Goal: Find specific page/section: Locate a particular part of the current website

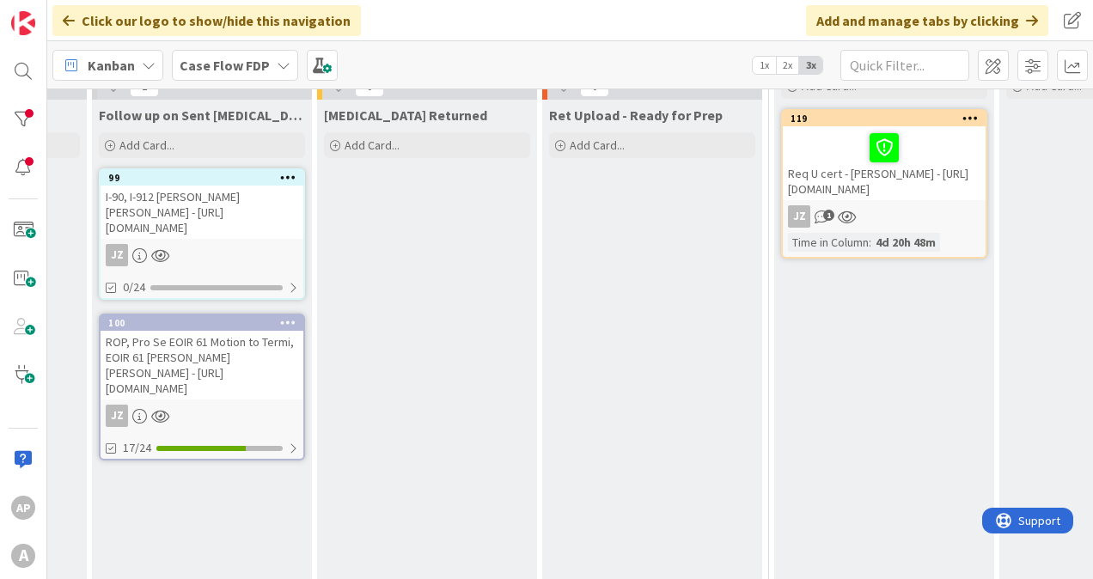
scroll to position [172, 1606]
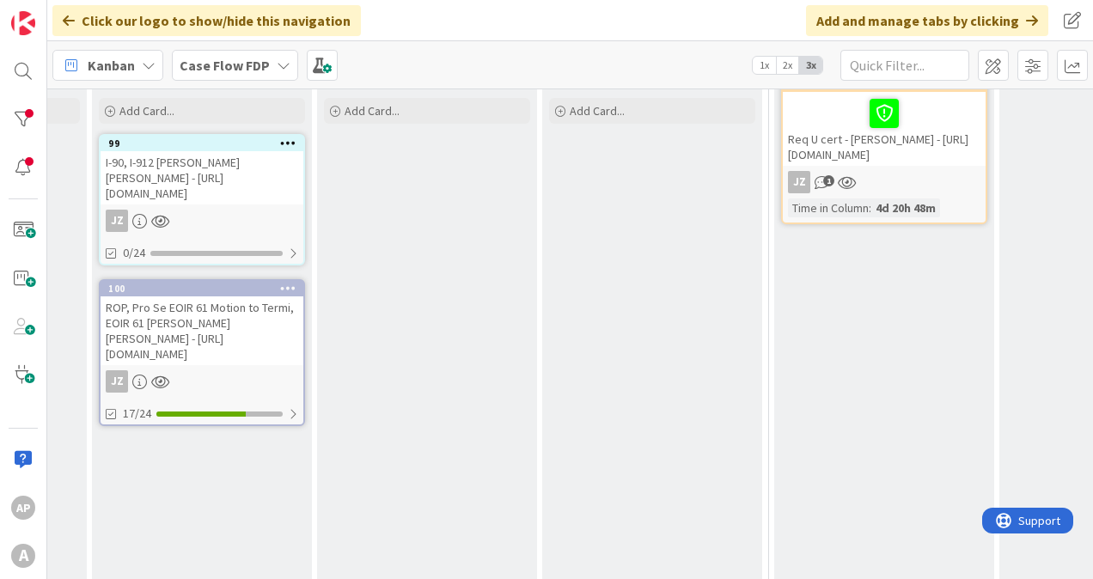
click at [191, 325] on div "ROP, Pro Se EOIR 61 Motion to Termi, EOIR 61 [PERSON_NAME] [PERSON_NAME] - [URL…" at bounding box center [202, 330] width 203 height 69
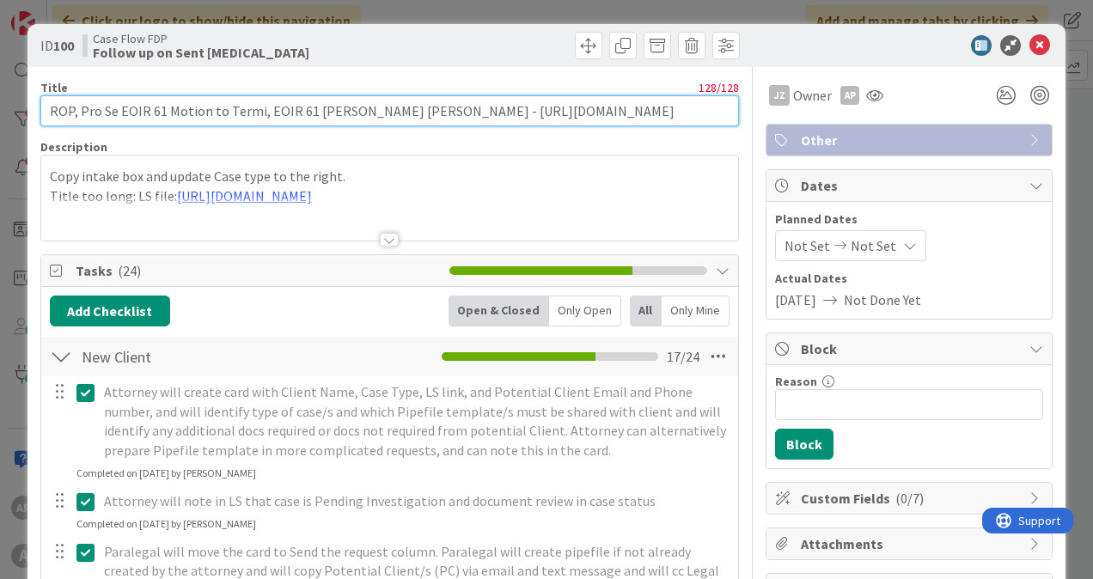
click at [502, 103] on input "ROP, Pro Se EOIR 61 Motion to Termi, EOIR 61 [PERSON_NAME] [PERSON_NAME] - [URL…" at bounding box center [389, 110] width 699 height 31
drag, startPoint x: 487, startPoint y: 107, endPoint x: 804, endPoint y: 113, distance: 317.2
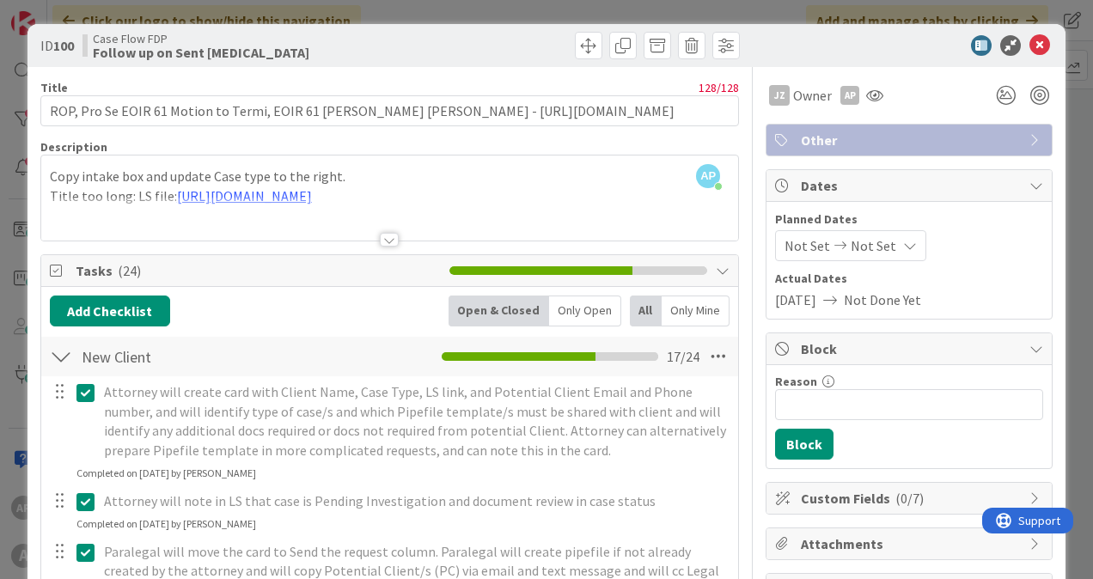
drag, startPoint x: 513, startPoint y: 117, endPoint x: 482, endPoint y: 150, distance: 45.0
click at [482, 150] on div "Description" at bounding box center [389, 146] width 699 height 15
click at [1030, 40] on icon at bounding box center [1040, 45] width 21 height 21
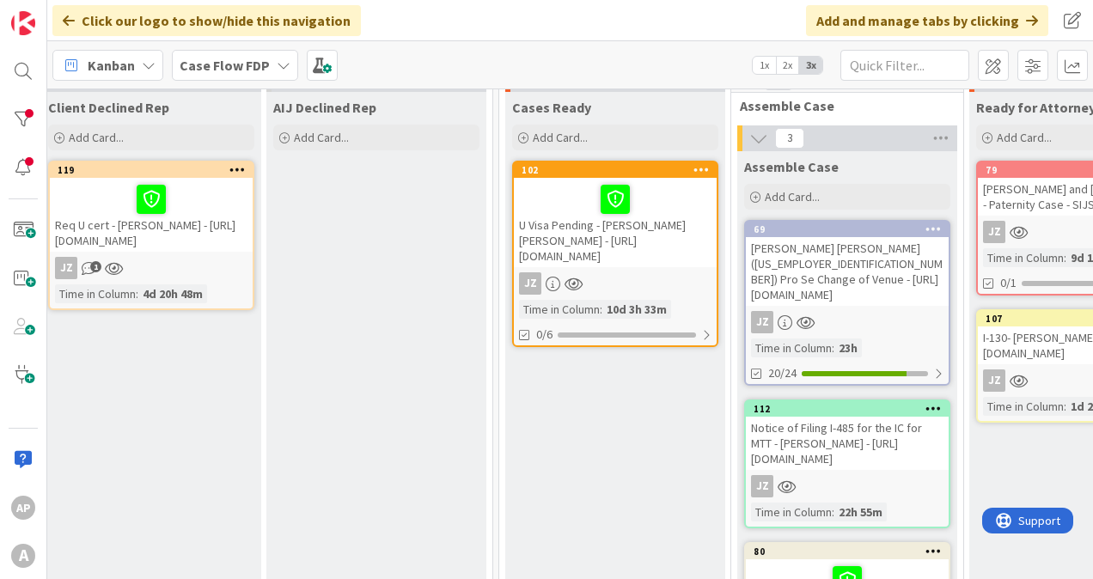
scroll to position [86, 2369]
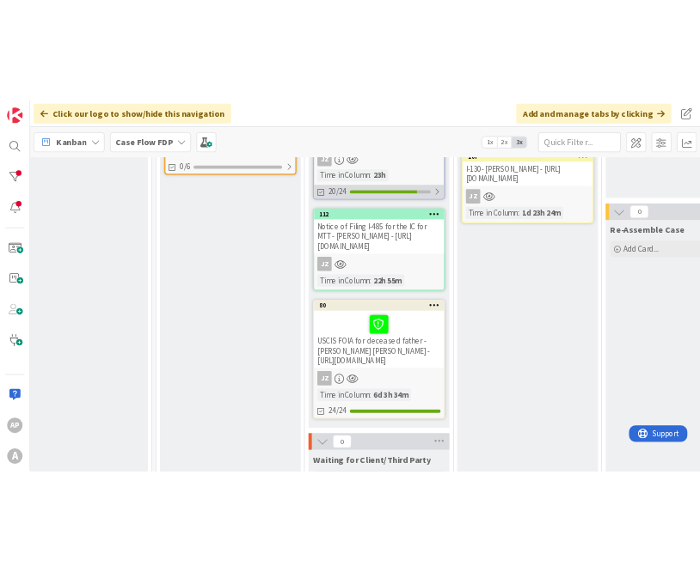
scroll to position [344, 2595]
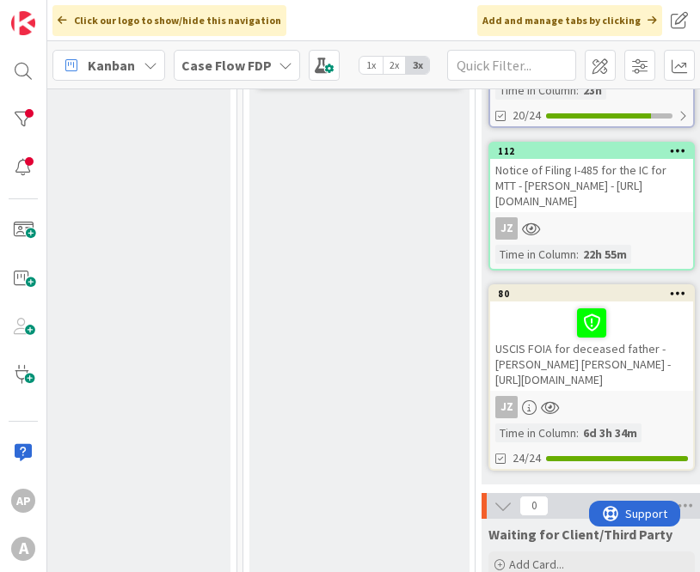
click at [574, 189] on div "Notice of Filing I-485 for the IC for MTT - [PERSON_NAME] - [URL][DOMAIN_NAME]" at bounding box center [591, 185] width 203 height 53
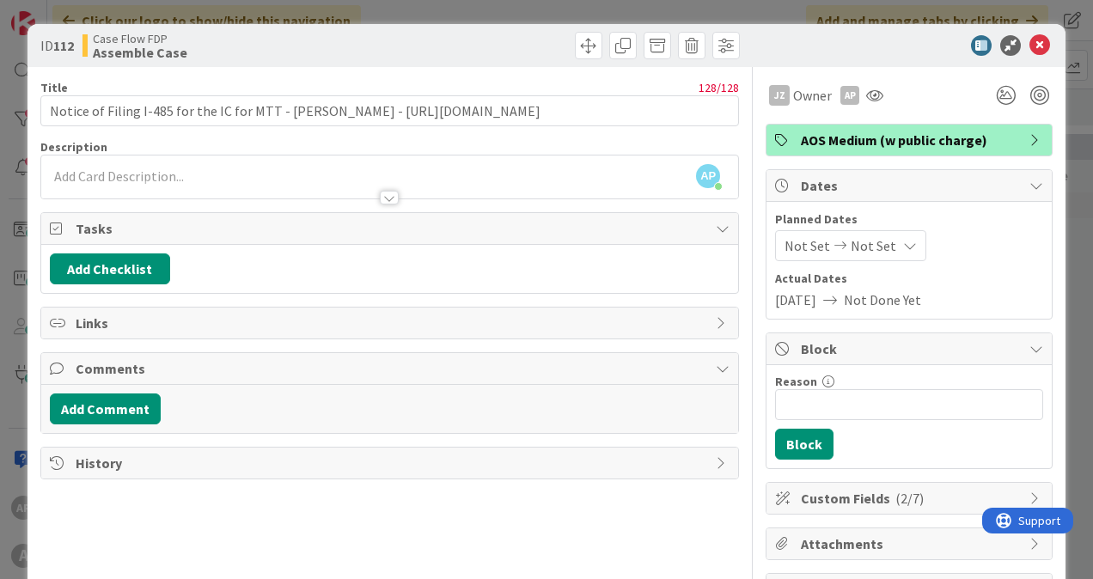
click at [718, 217] on div "Tasks" at bounding box center [389, 229] width 697 height 32
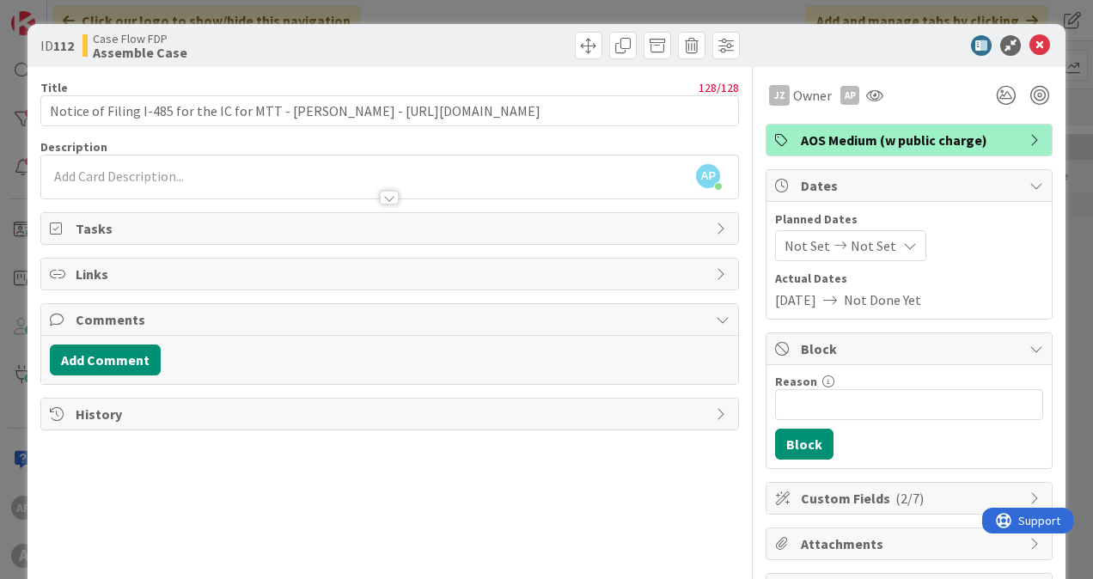
click at [681, 234] on span "Tasks" at bounding box center [392, 228] width 632 height 21
